Goal: Information Seeking & Learning: Find specific page/section

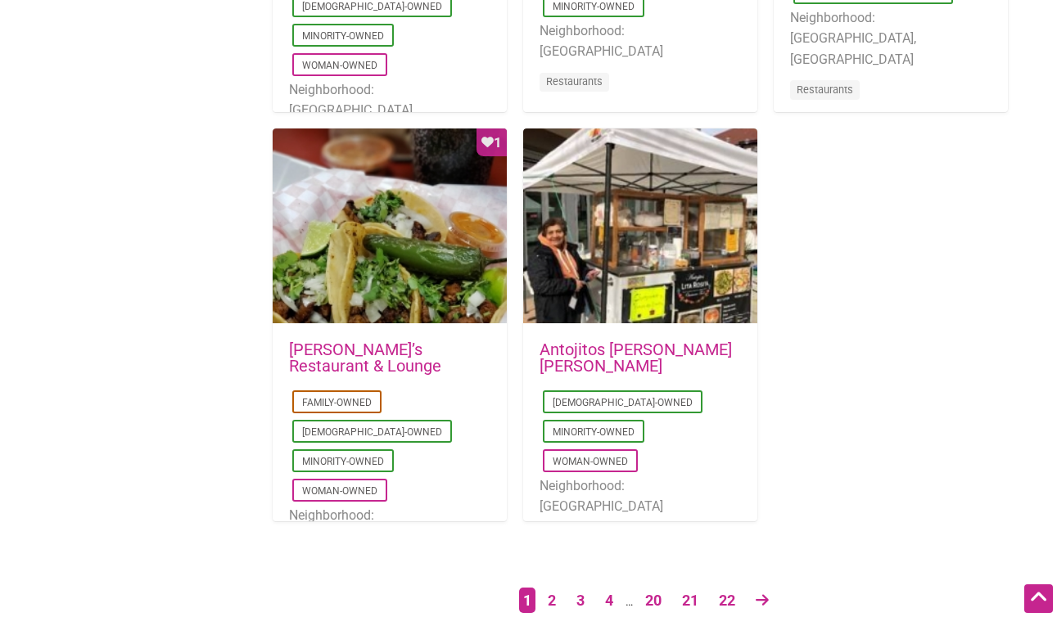
scroll to position [3116, 0]
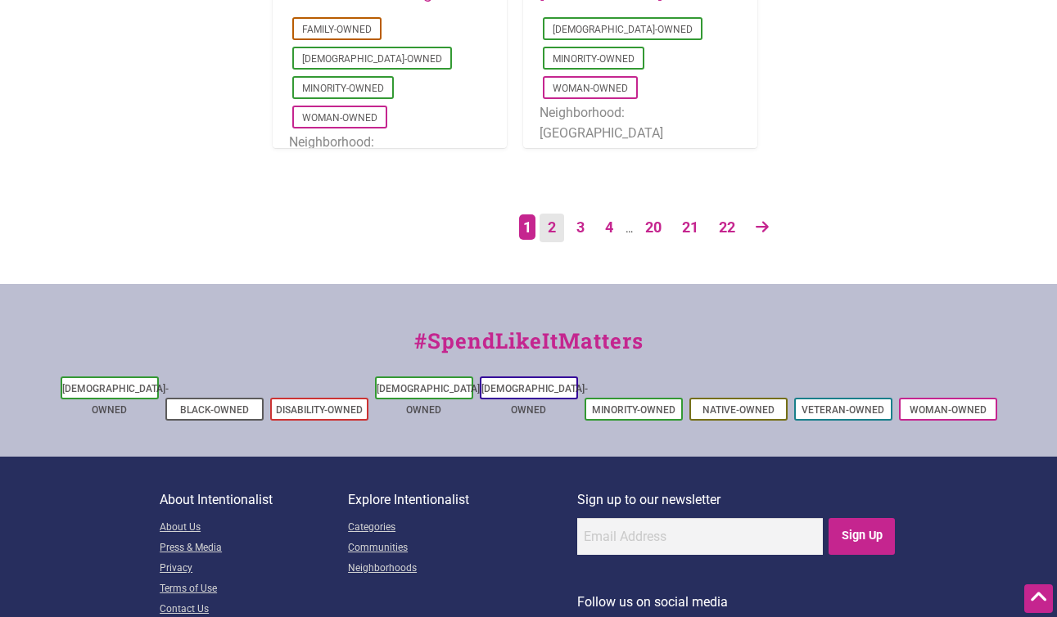
click at [553, 227] on link "2" at bounding box center [551, 228] width 25 height 29
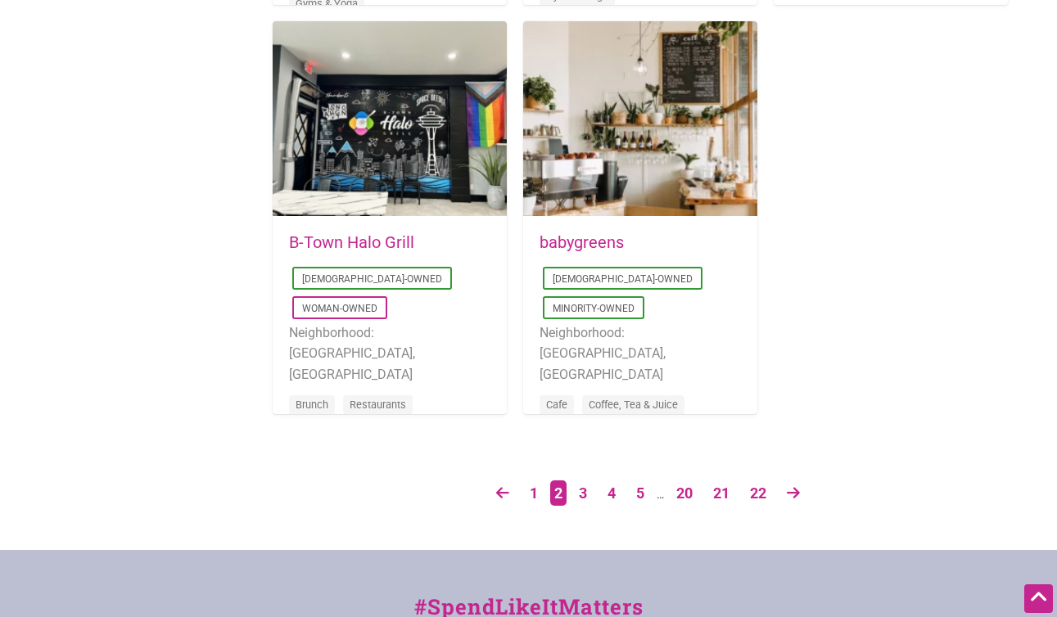
scroll to position [2873, 0]
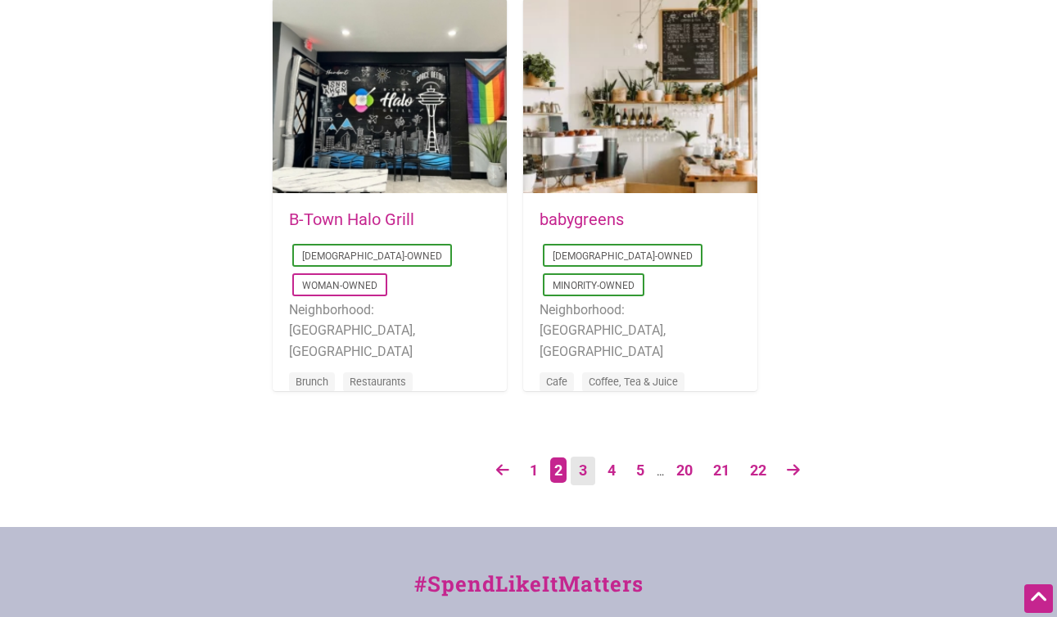
click at [582, 467] on link "3" at bounding box center [583, 471] width 25 height 29
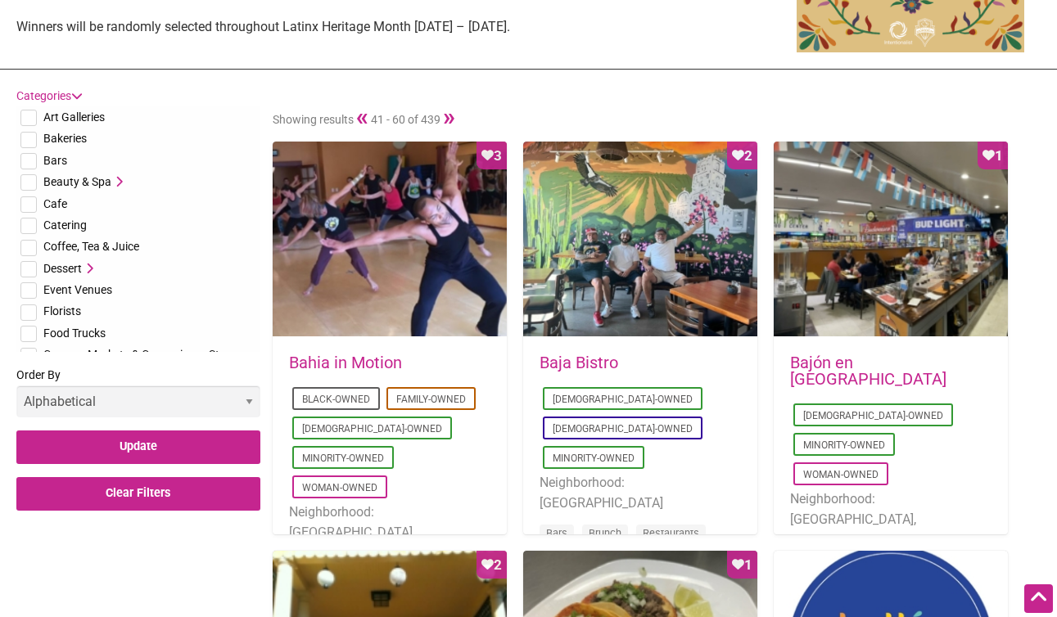
scroll to position [276, 0]
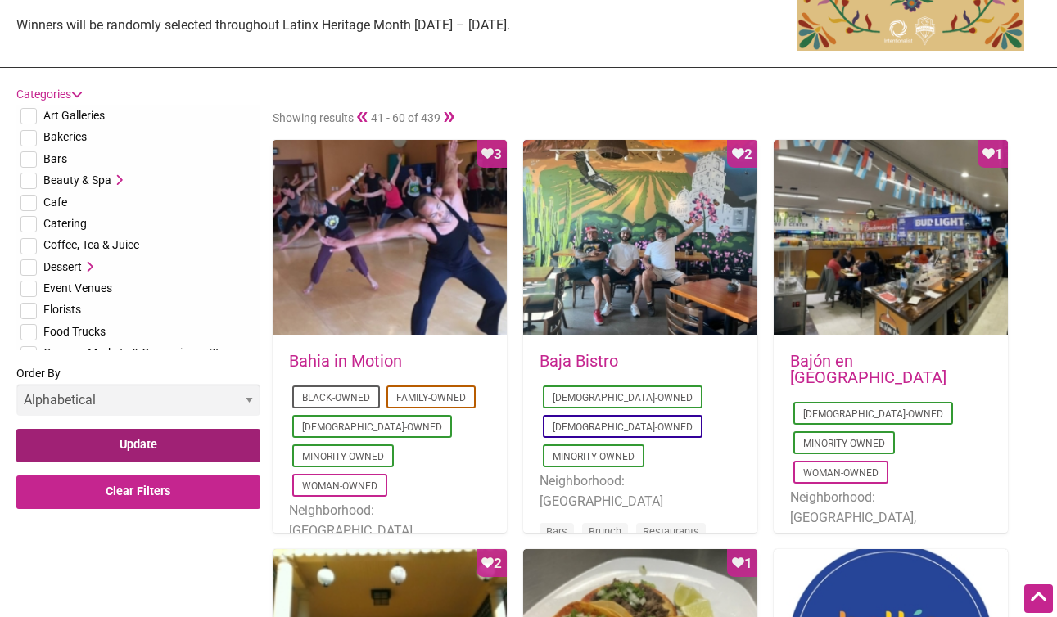
drag, startPoint x: 124, startPoint y: 443, endPoint x: 152, endPoint y: 342, distance: 104.7
click at [151, 350] on form "Categories Art Galleries Bakeries Bars Beauty & Spa Hair Salon Nail Salon Tatto…" at bounding box center [138, 296] width 244 height 425
click at [155, 387] on select "Alphabetical Newest" at bounding box center [138, 400] width 244 height 32
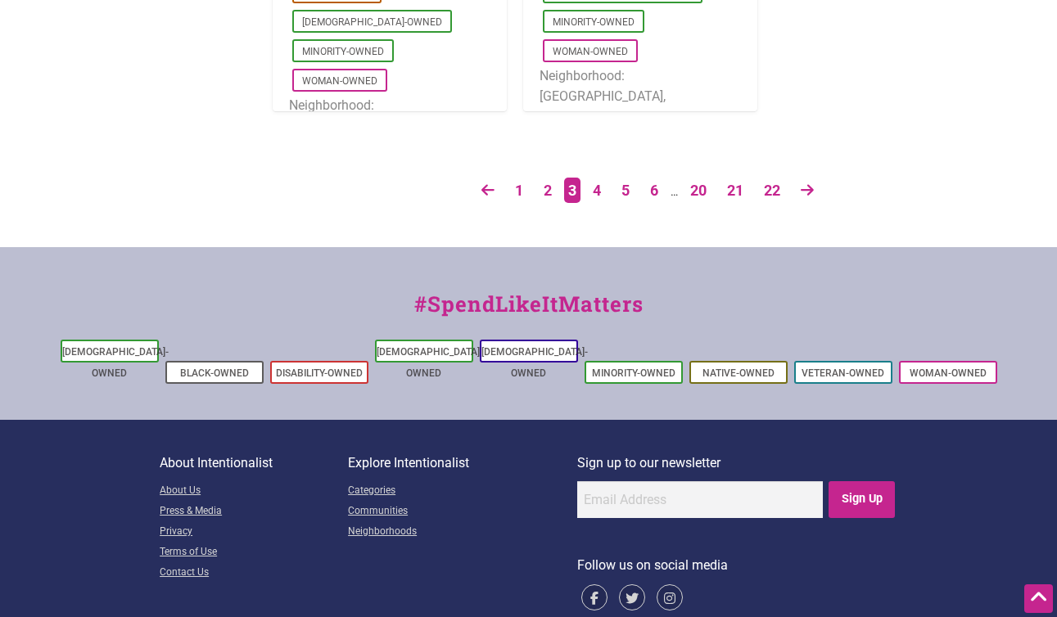
scroll to position [3158, 0]
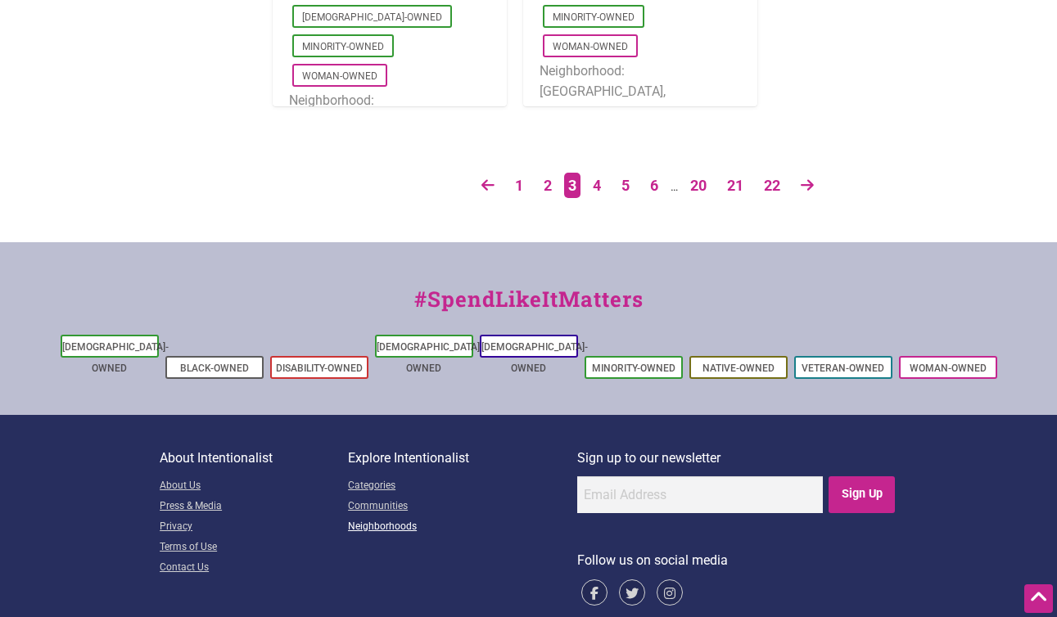
click at [390, 517] on link "Neighborhoods" at bounding box center [462, 527] width 229 height 20
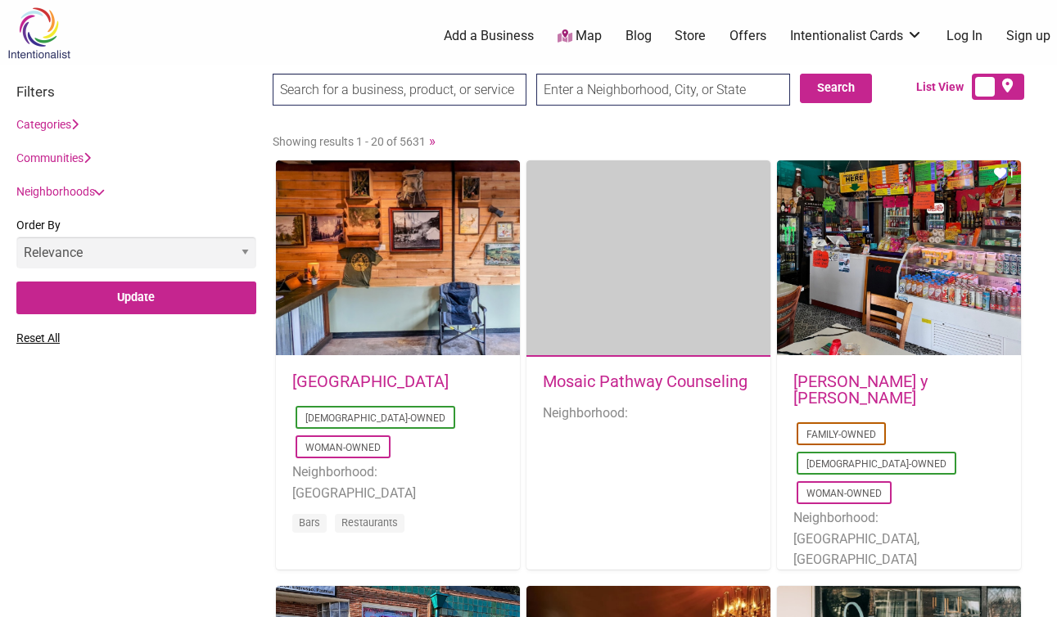
click at [462, 80] on input "search" at bounding box center [400, 90] width 254 height 32
click at [595, 91] on input "text" at bounding box center [663, 90] width 254 height 32
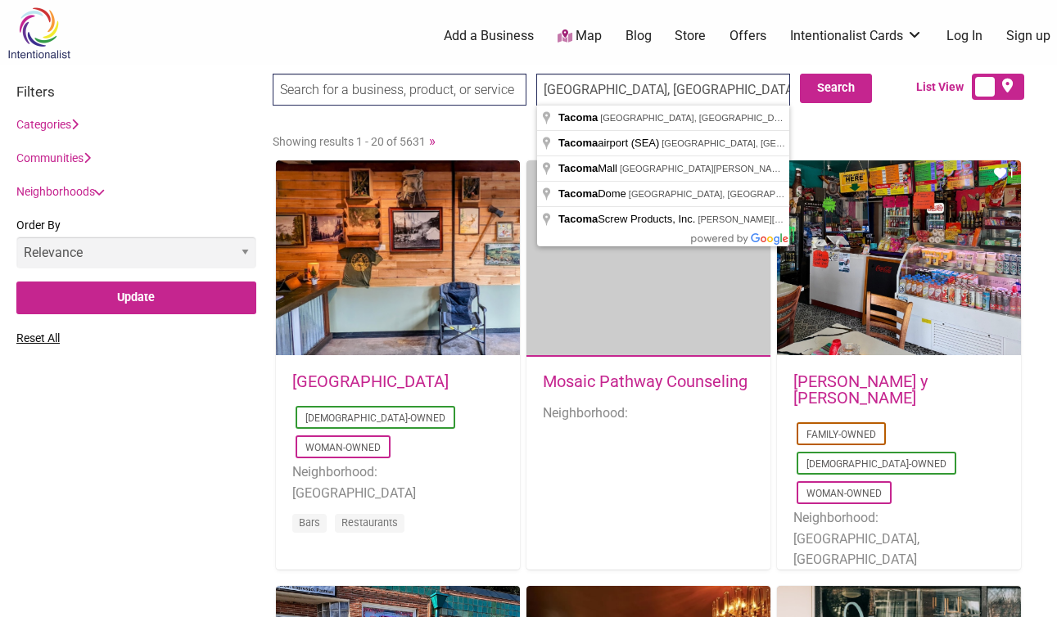
type input "[GEOGRAPHIC_DATA], [GEOGRAPHIC_DATA], [GEOGRAPHIC_DATA]"
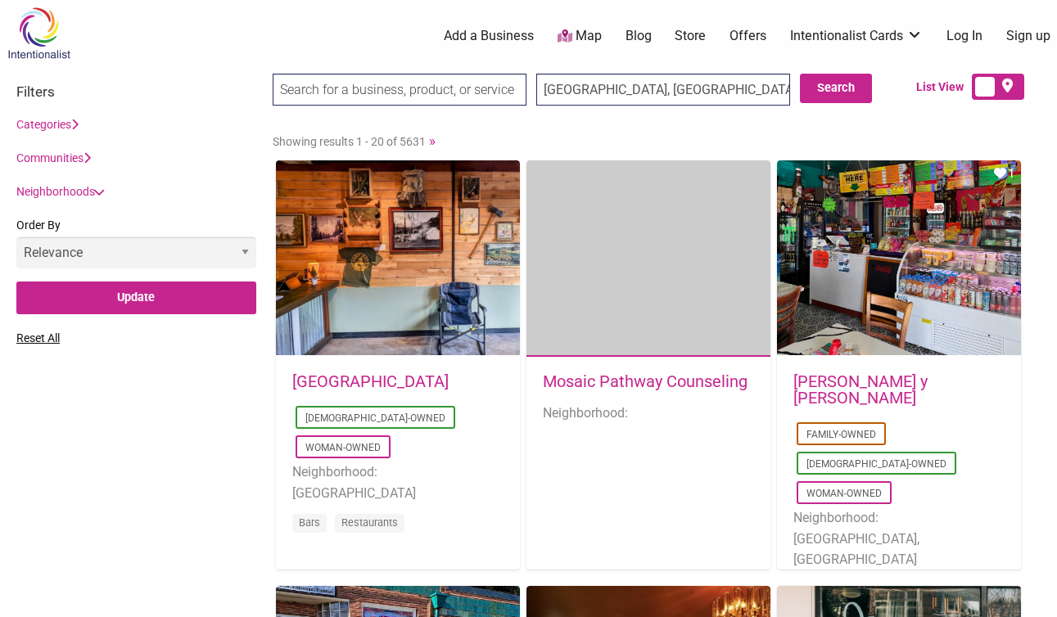
click at [870, 88] on div "List View" at bounding box center [955, 87] width 171 height 26
click at [852, 91] on button "Search" at bounding box center [836, 88] width 72 height 29
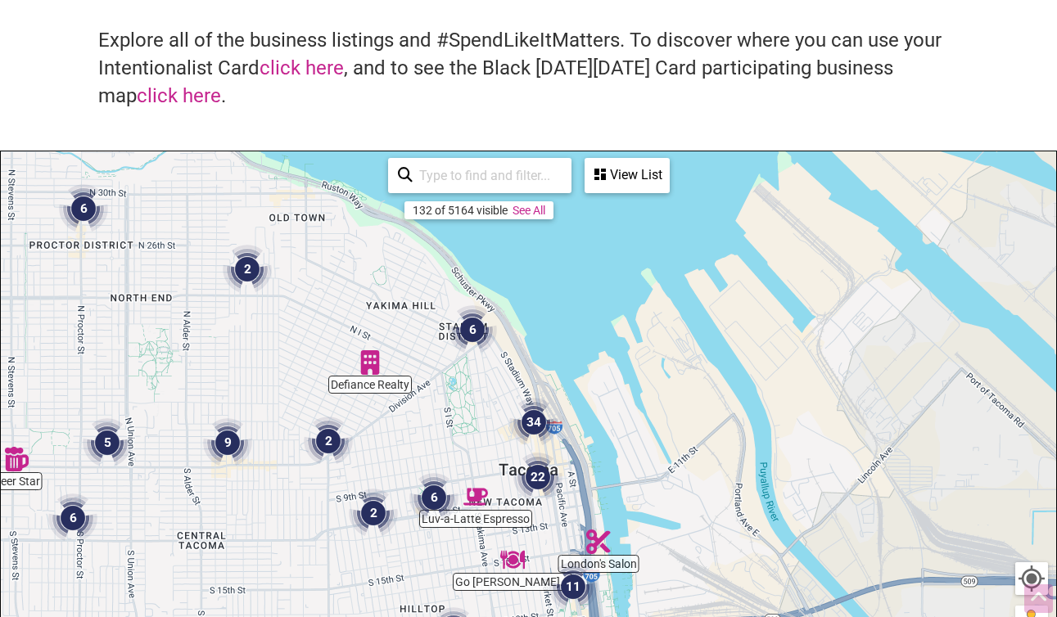
scroll to position [122, 0]
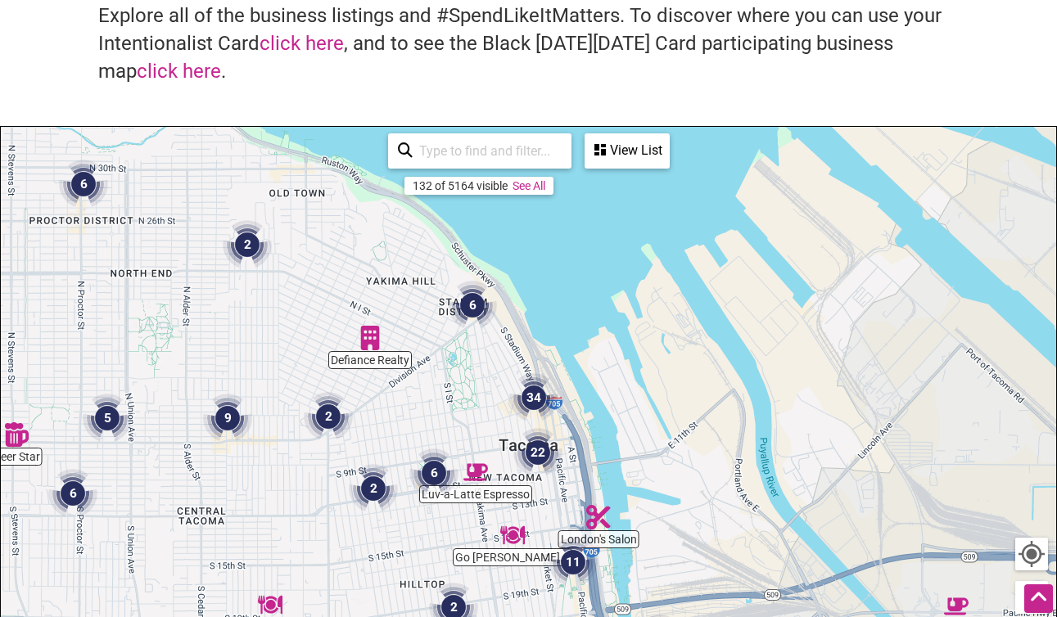
click at [538, 179] on link "See All" at bounding box center [528, 185] width 33 height 13
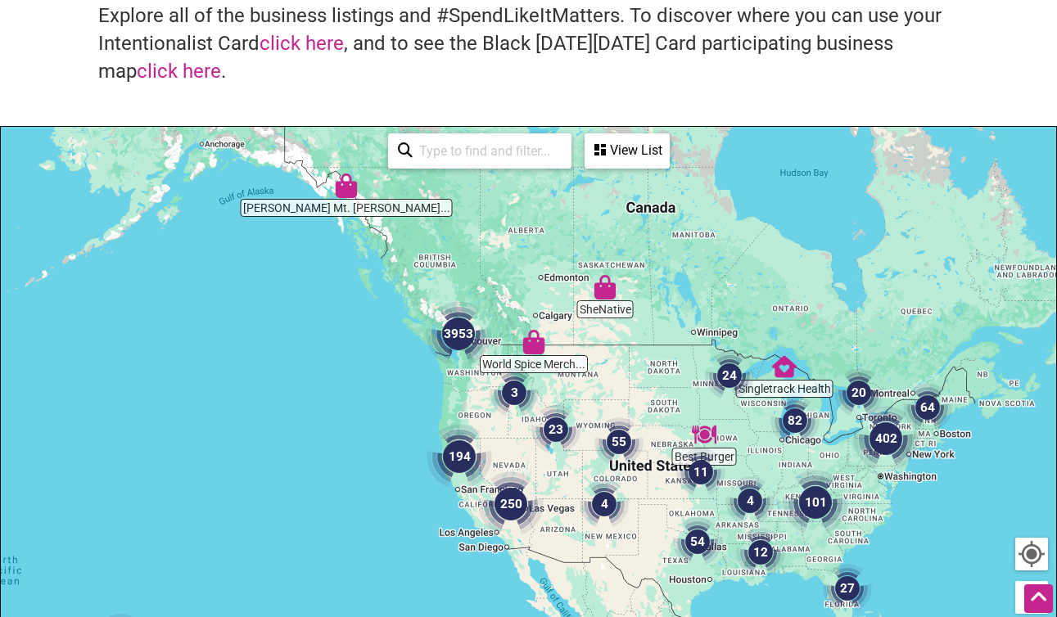
click at [490, 153] on input "search" at bounding box center [487, 151] width 149 height 32
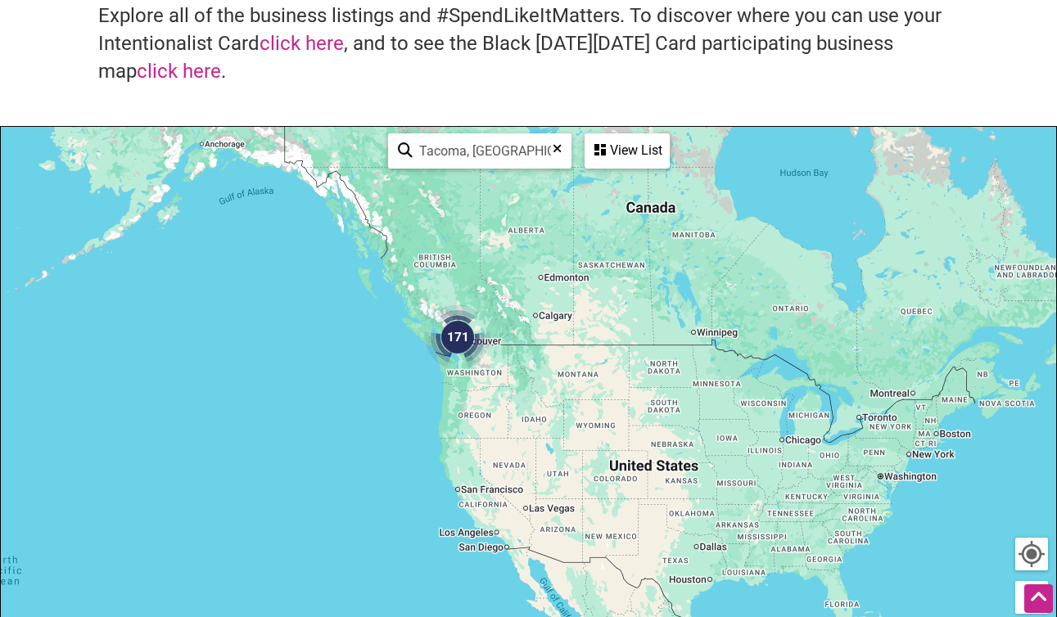
type input "Tacoma, [GEOGRAPHIC_DATA]"
click at [622, 160] on div "View List" at bounding box center [627, 150] width 82 height 31
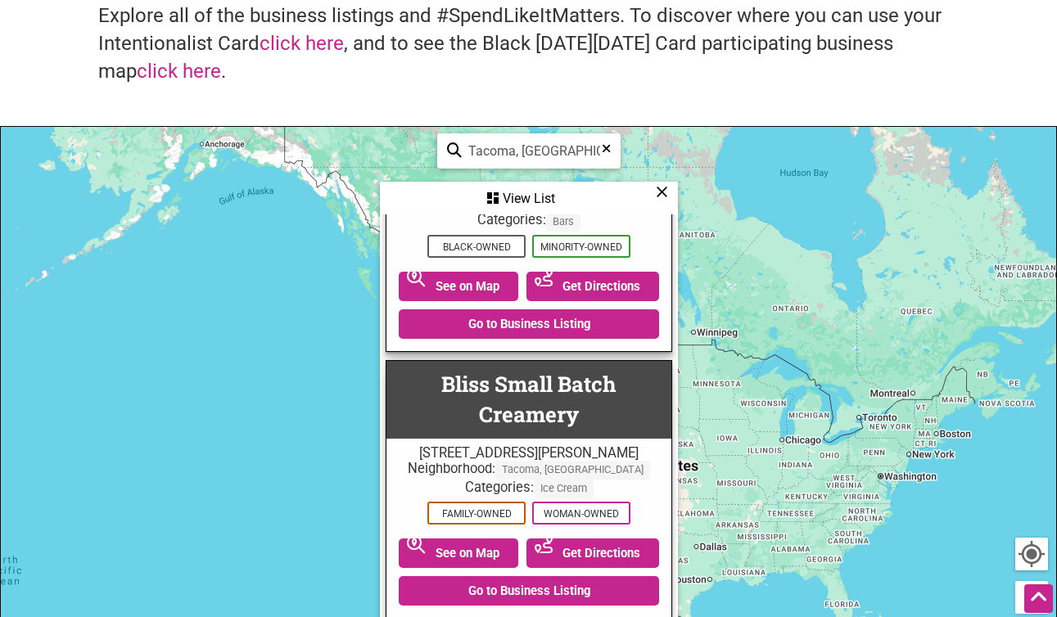
scroll to position [4250, 0]
